Goal: Use online tool/utility: Use online tool/utility

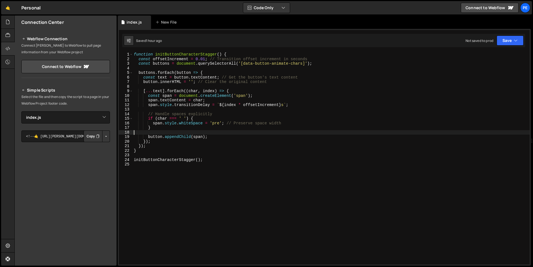
select select "47766"
click at [147, 167] on div "function initButtonCharacterStagger ( ) { const offsetIncrement = 0.01 ; // Tra…" at bounding box center [330, 162] width 394 height 221
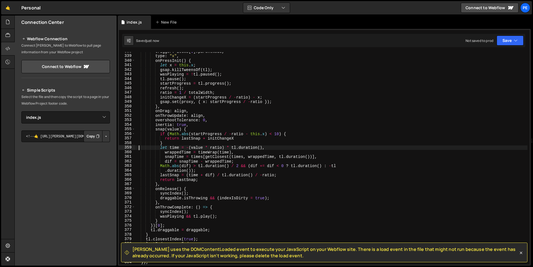
scroll to position [1545, 0]
drag, startPoint x: 166, startPoint y: 249, endPoint x: 210, endPoint y: 249, distance: 44.1
click at [210, 249] on span "[PERSON_NAME] uses the DOMContentLoaded event to execute your JavaScript on you…" at bounding box center [325, 252] width 386 height 12
copy span "DOMContentLoaded"
type textarea "}"
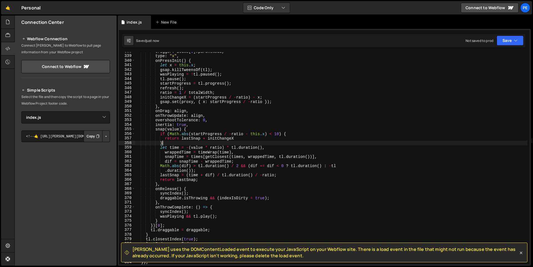
click at [316, 144] on div "trigger : items [ 0 ] . parentNode , type : "x" , onPressInit ( ) { let x = thi…" at bounding box center [331, 159] width 392 height 221
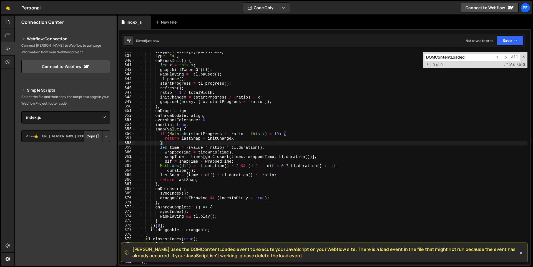
scroll to position [672, 0]
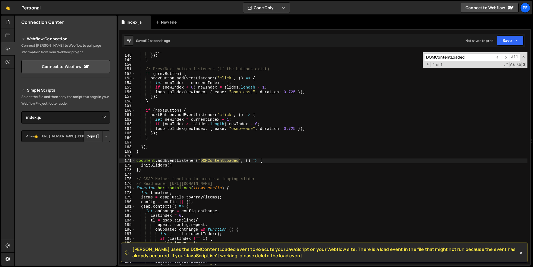
type input "DOMContentLoaded"
click at [182, 166] on div "}) ; }) ; } // Prev/Next button listeners (if the buttons exist) if ( prevButto…" at bounding box center [331, 159] width 392 height 221
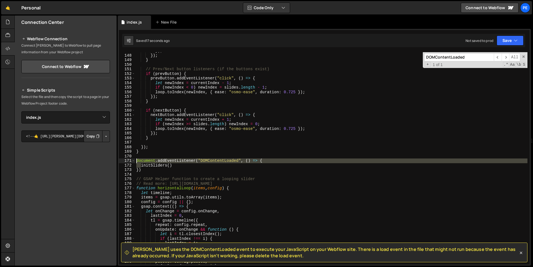
drag, startPoint x: 142, startPoint y: 165, endPoint x: 128, endPoint y: 161, distance: 14.7
click at [128, 161] on div "initSliders() 147 148 149 150 151 152 153 154 155 156 157 158 159 160 161 162 1…" at bounding box center [324, 158] width 410 height 212
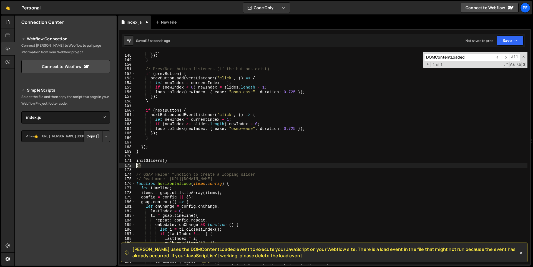
drag, startPoint x: 144, startPoint y: 166, endPoint x: 126, endPoint y: 165, distance: 18.0
click at [126, 165] on div "initSliders() 147 148 149 150 151 152 153 154 155 156 157 158 159 160 161 162 1…" at bounding box center [324, 158] width 410 height 212
type textarea "})"
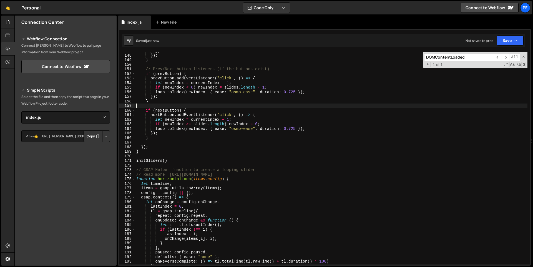
click at [413, 105] on div "}) ; }) ; } // Prev/Next button listeners (if the buttons exist) if ( prevButto…" at bounding box center [331, 159] width 392 height 221
click at [523, 57] on span at bounding box center [523, 57] width 4 height 4
